Goal: Information Seeking & Learning: Find specific fact

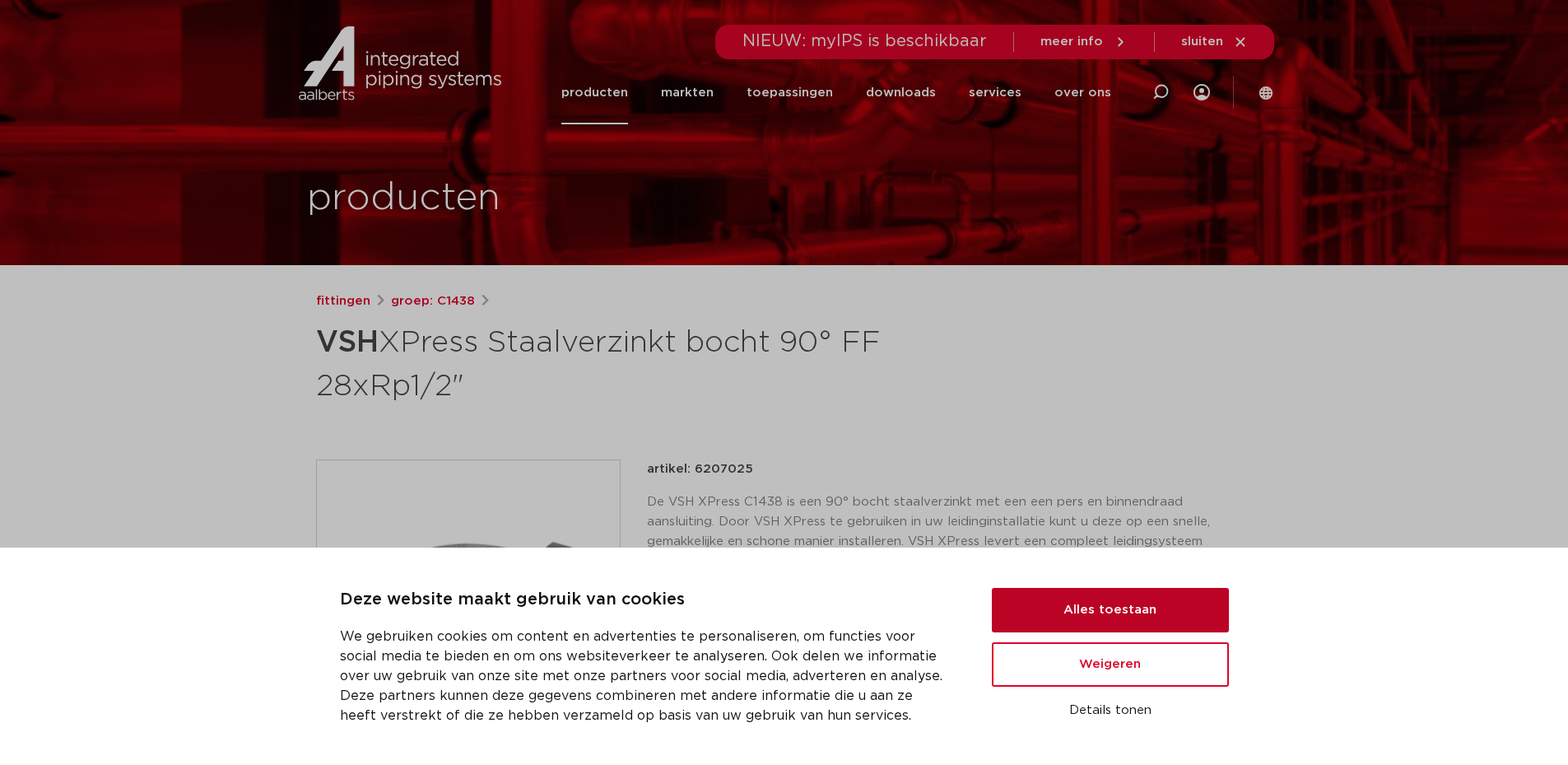
click at [1072, 616] on button "Alles toestaan" at bounding box center [1110, 610] width 237 height 44
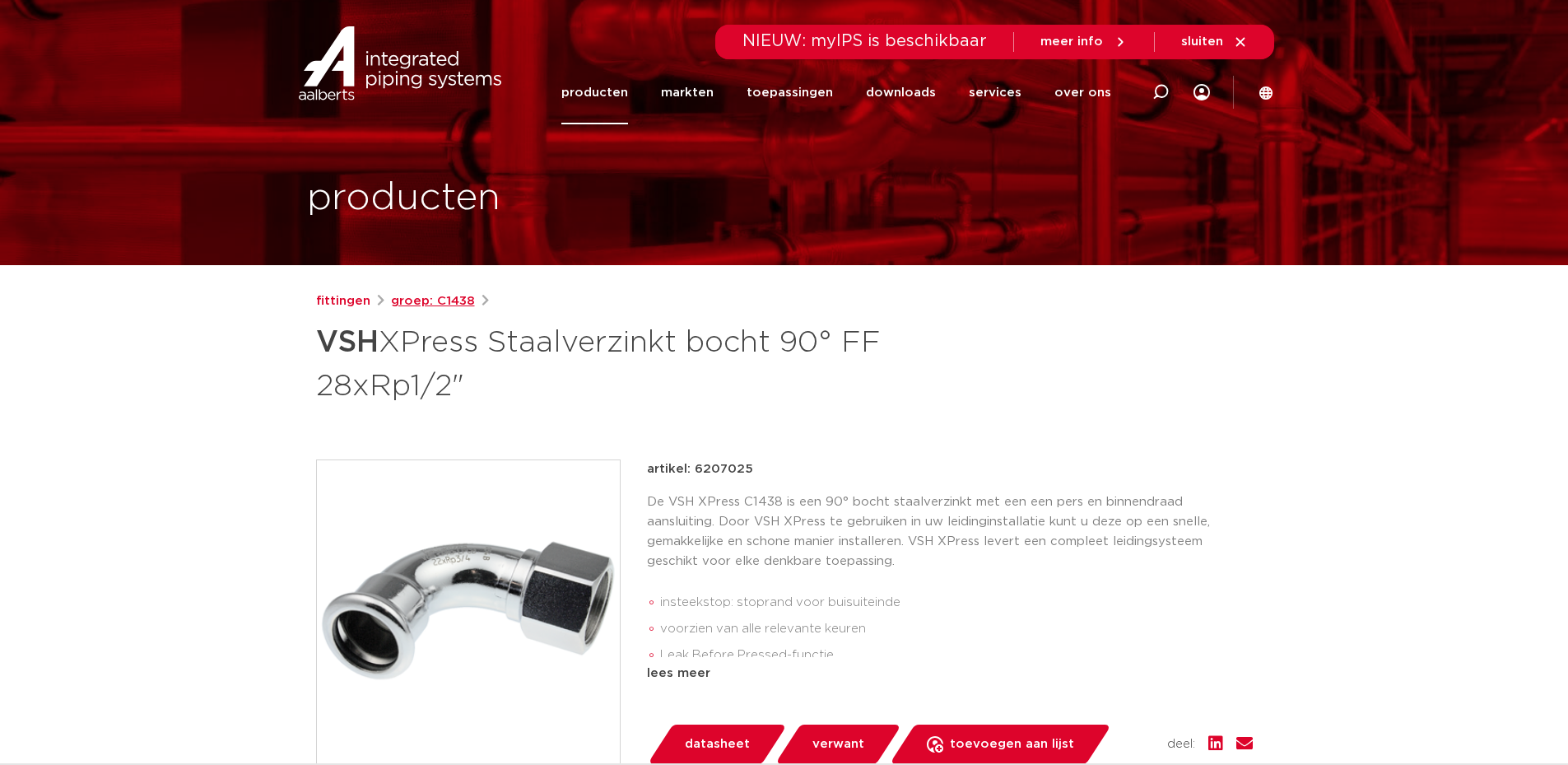
click at [449, 298] on link "groep: C1438" at bounding box center [432, 301] width 84 height 20
click at [342, 297] on link "fittingen" at bounding box center [343, 301] width 54 height 20
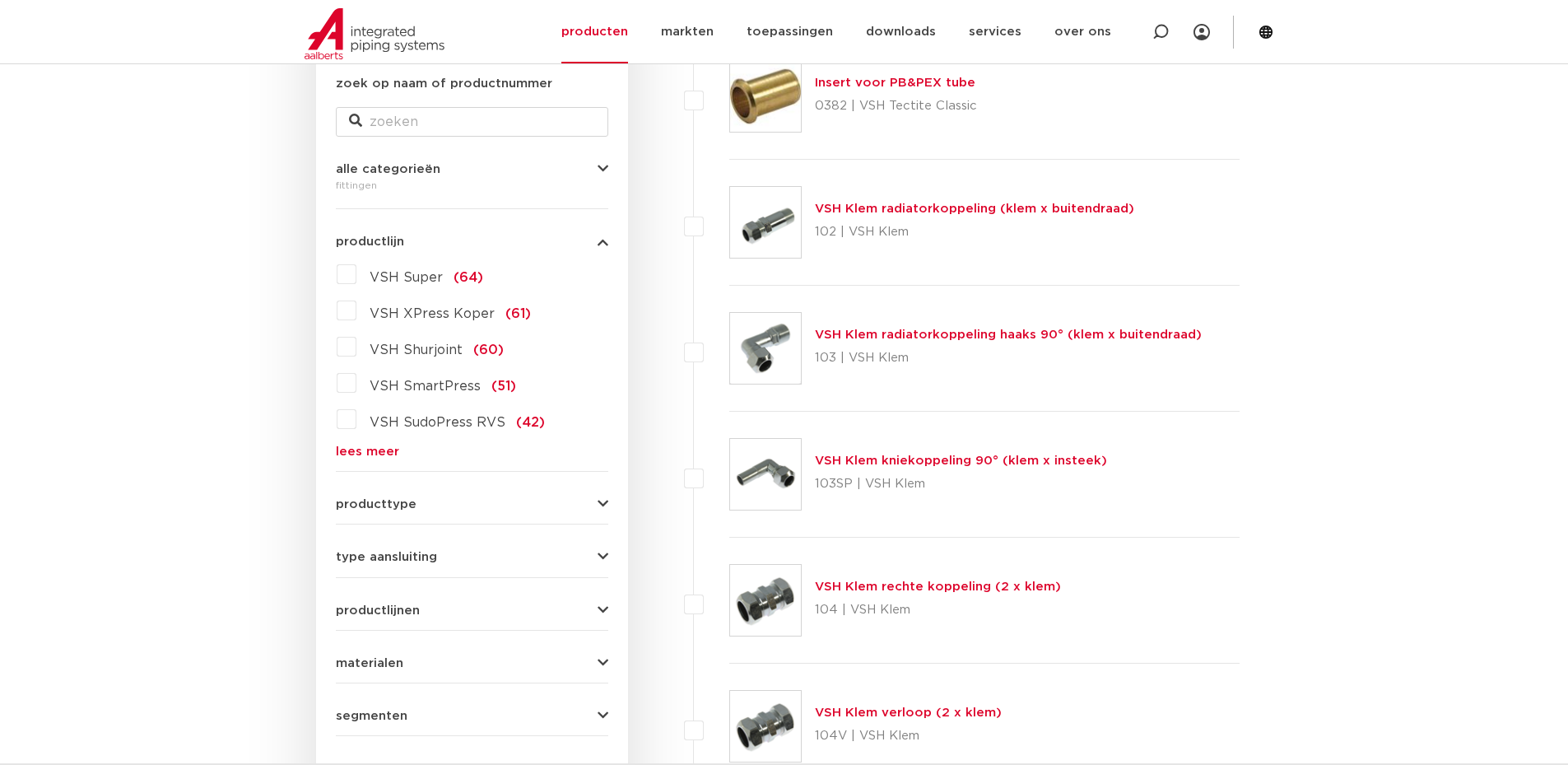
scroll to position [369, 0]
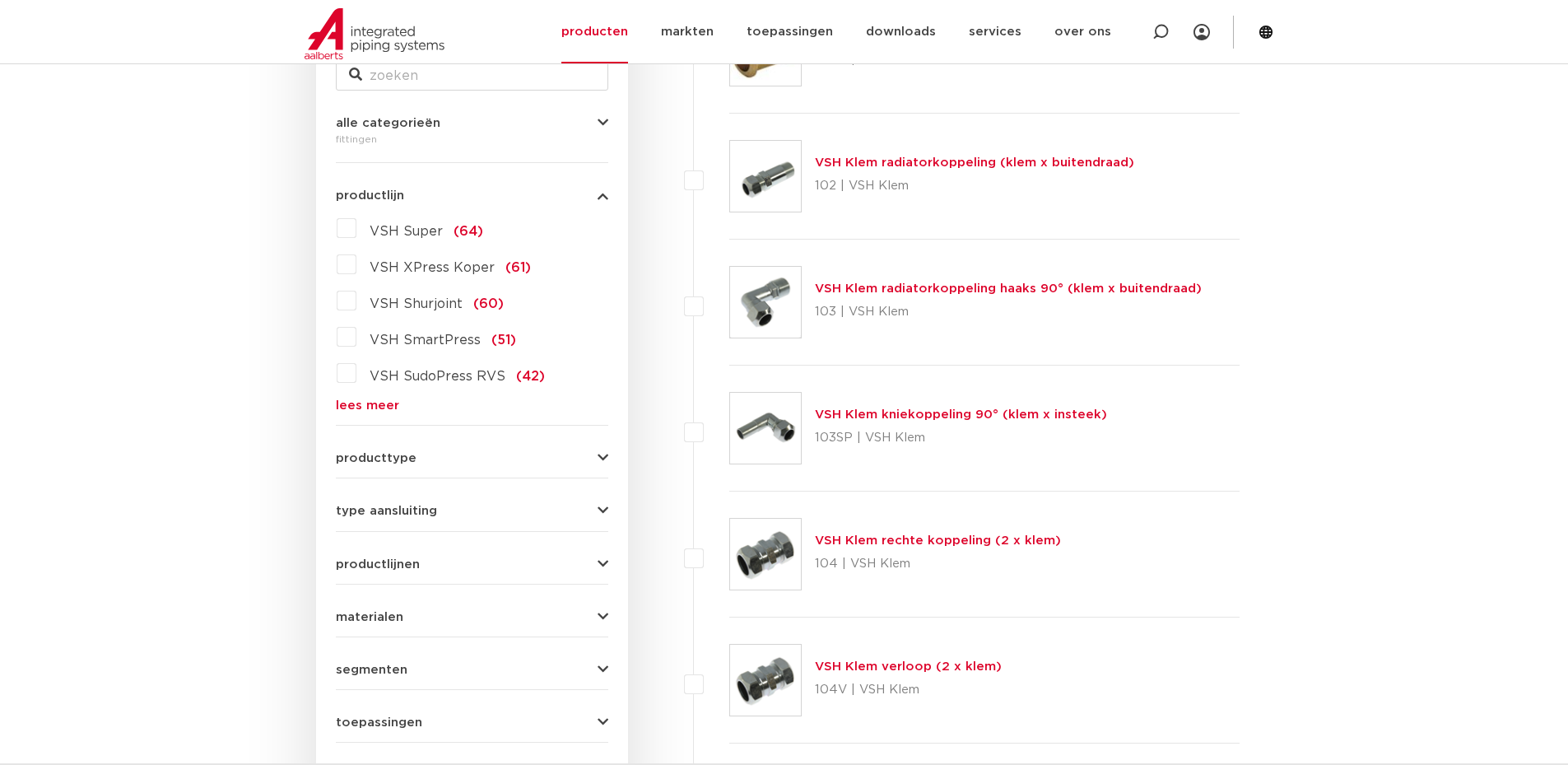
click at [366, 396] on div "VSH Super (64) VSH XPress Koper (61) VSH Shurjoint (60) VSH SmartPress (51) VSH…" at bounding box center [472, 313] width 272 height 197
click at [372, 405] on link "lees meer" at bounding box center [472, 406] width 272 height 12
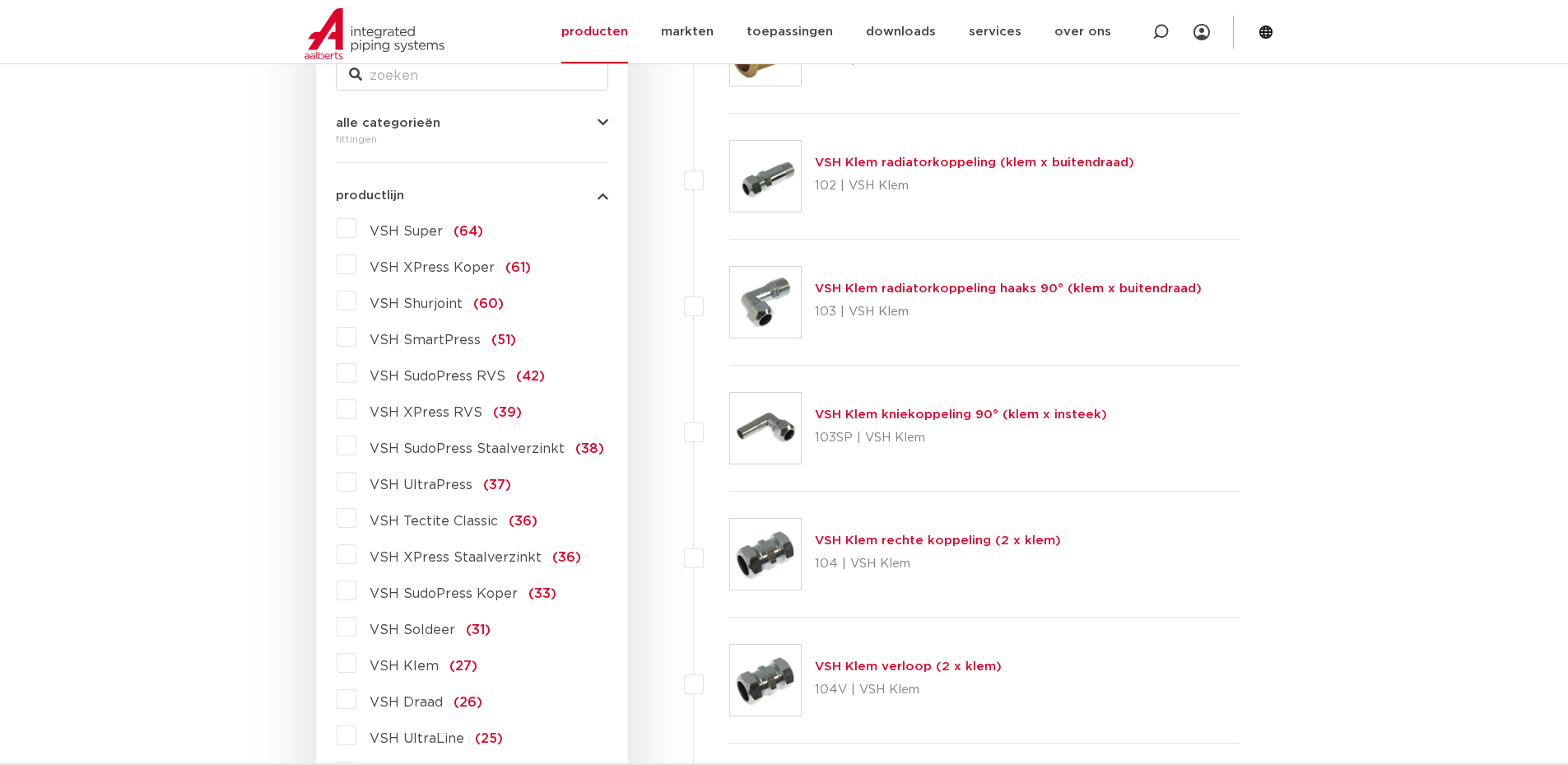
click at [357, 557] on label "VSH XPress Staalverzinkt (36)" at bounding box center [469, 554] width 224 height 26
click at [0, 0] on input "VSH XPress Staalverzinkt (36)" at bounding box center [0, 0] width 0 height 0
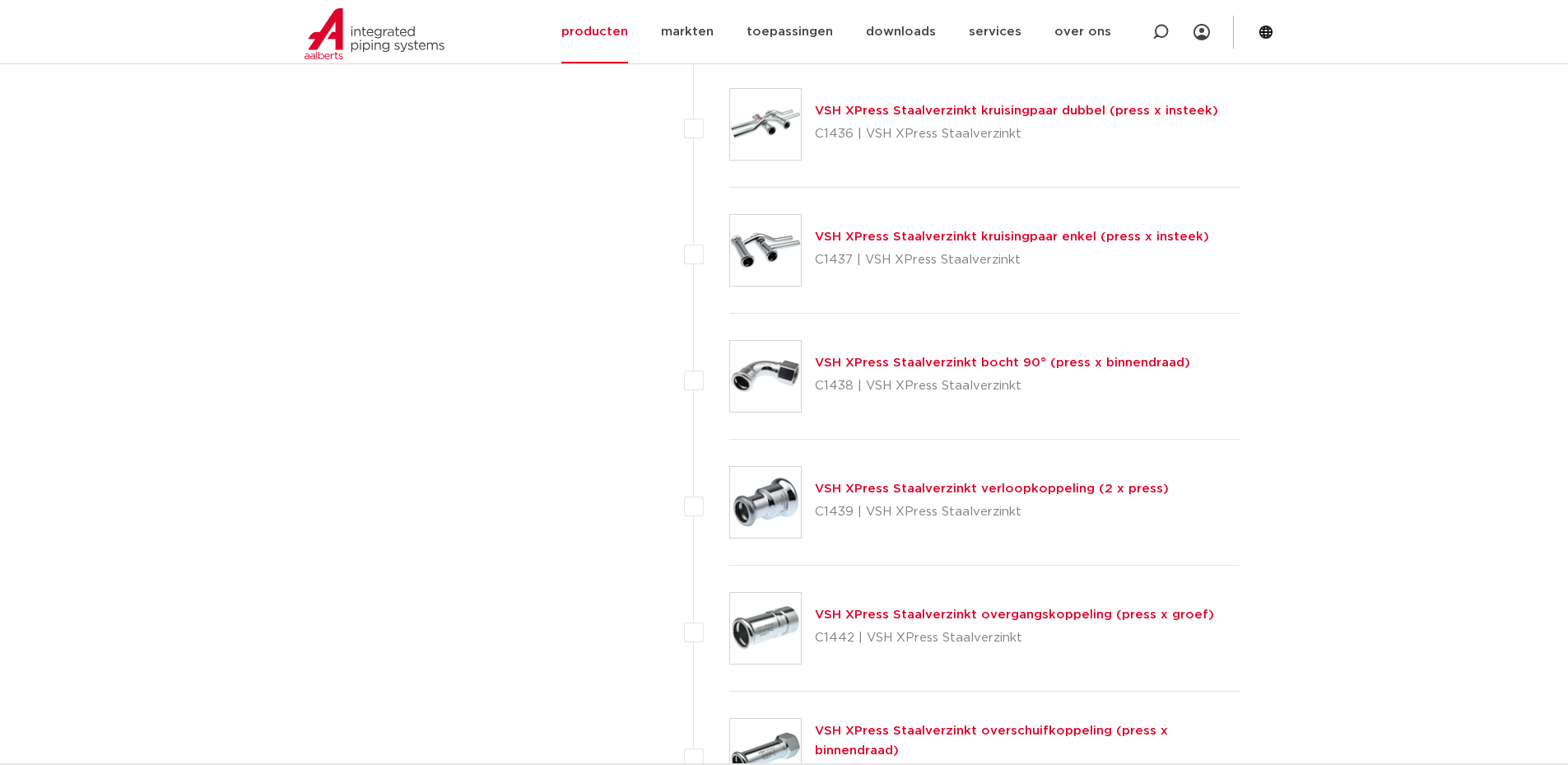
scroll to position [3580, 0]
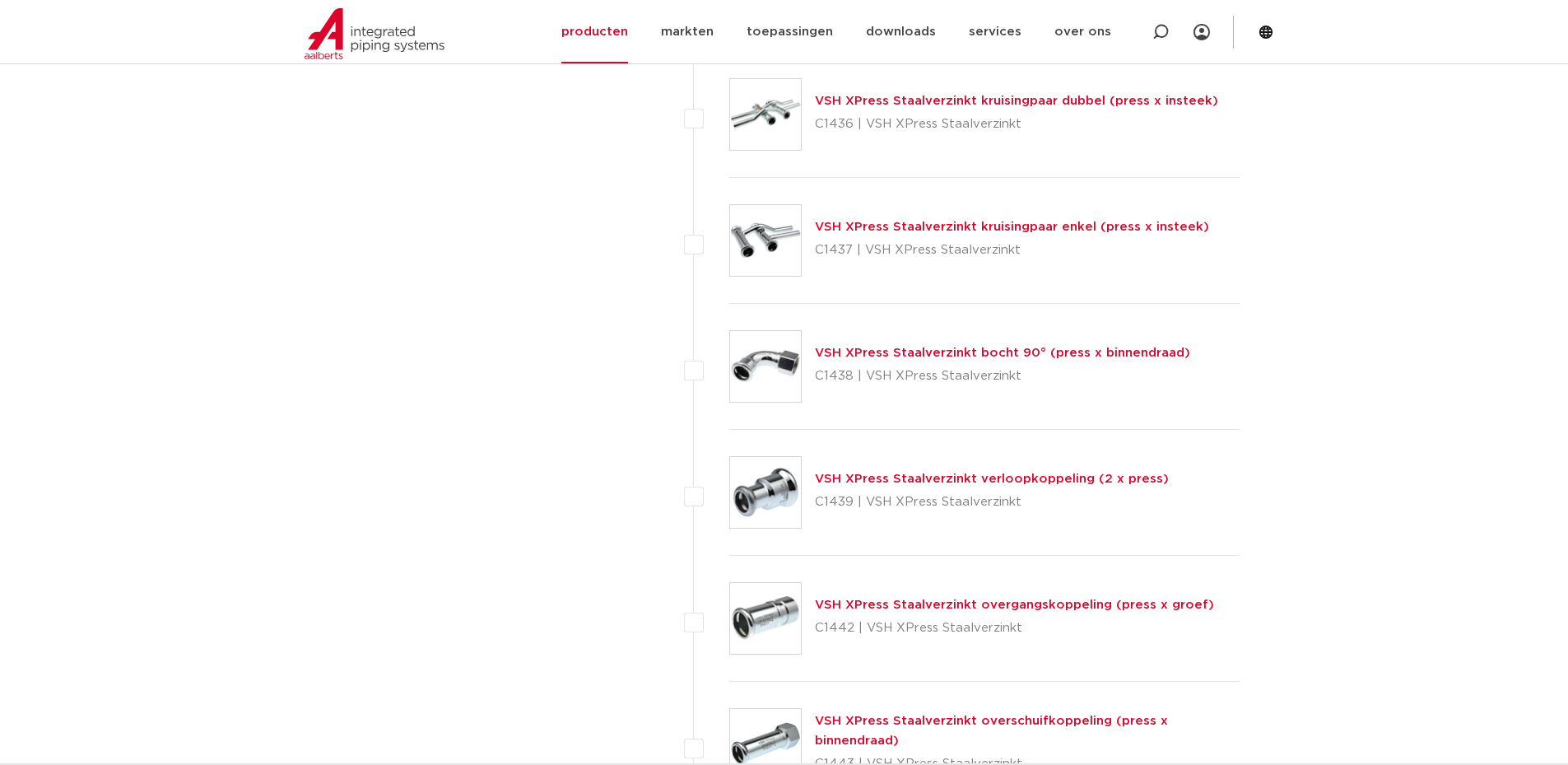
click at [958, 351] on link "VSH XPress Staalverzinkt bocht 90° (press x binnendraad)" at bounding box center [1002, 352] width 375 height 12
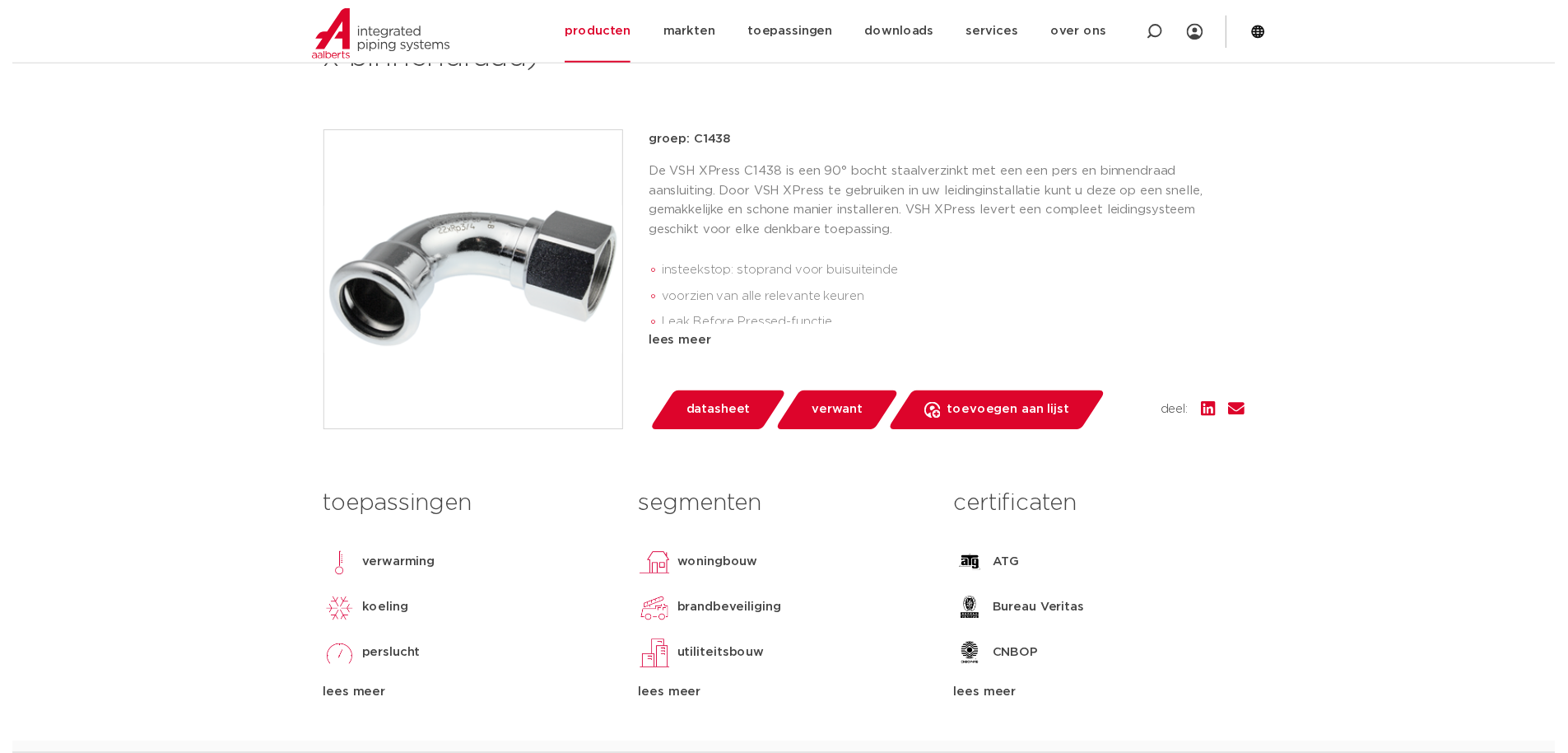
scroll to position [329, 0]
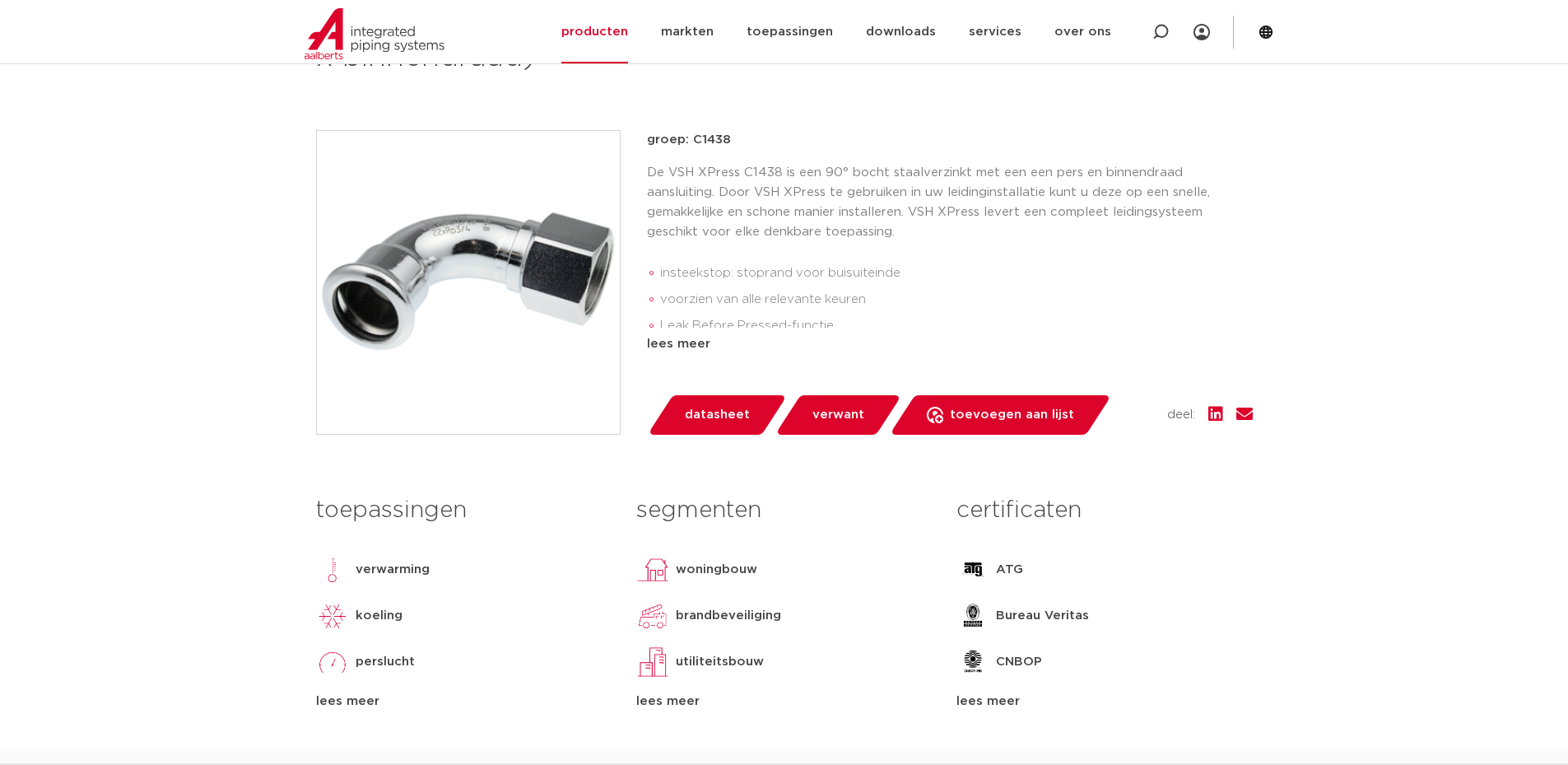
click at [702, 432] on link "datasheet" at bounding box center [717, 414] width 140 height 39
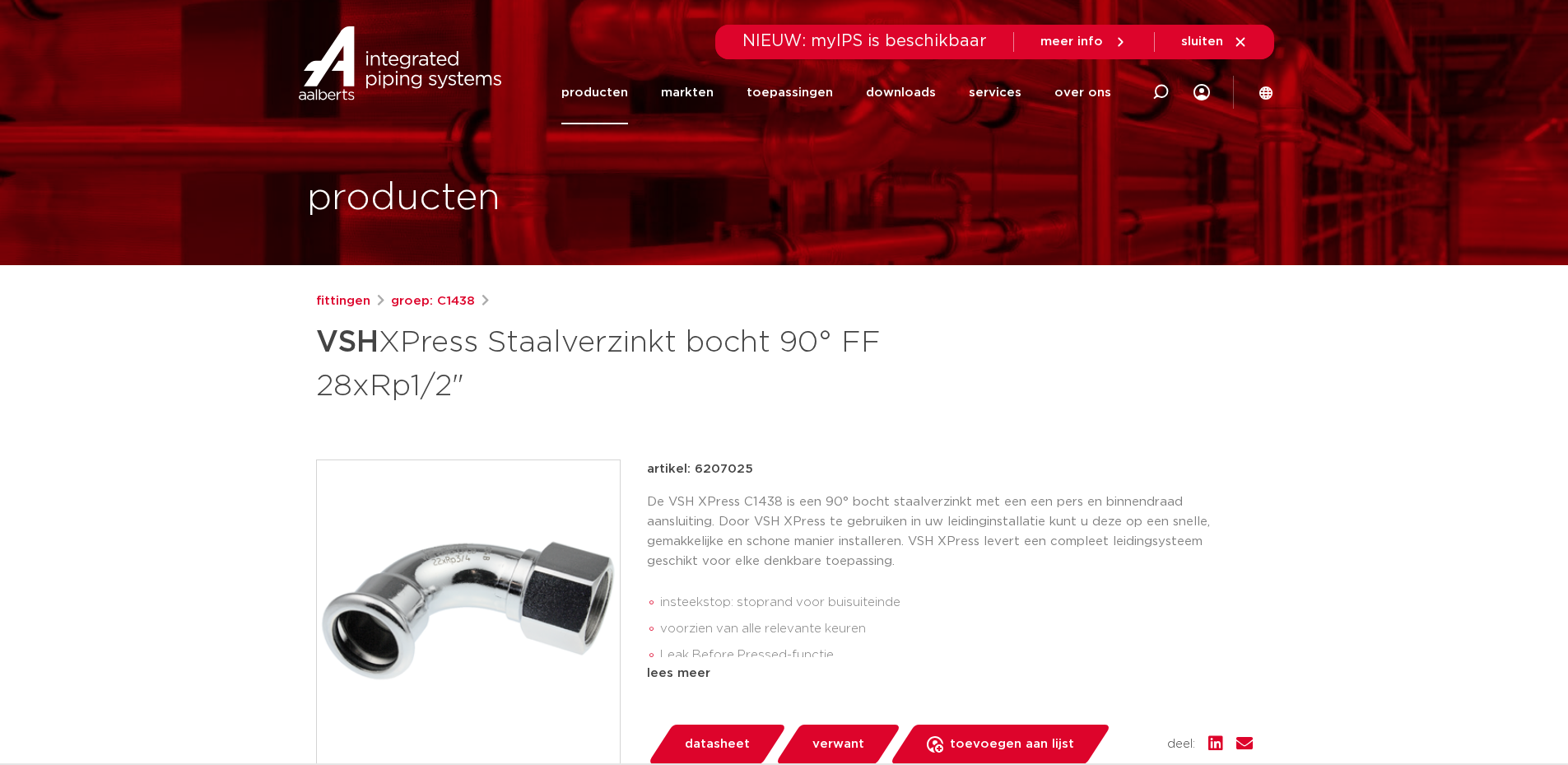
click at [707, 465] on p "artikel: 6207025" at bounding box center [700, 469] width 106 height 20
copy p "6207025"
